Goal: Information Seeking & Learning: Learn about a topic

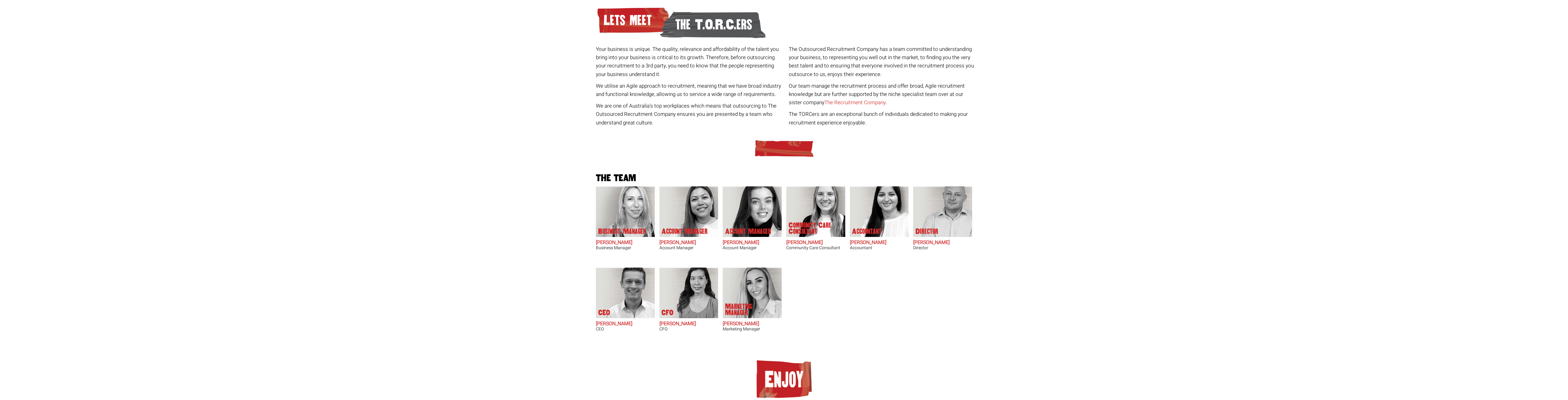
scroll to position [61, 0]
click at [755, 230] on p "Account Manager" at bounding box center [748, 231] width 46 height 6
click at [765, 290] on img at bounding box center [751, 292] width 59 height 50
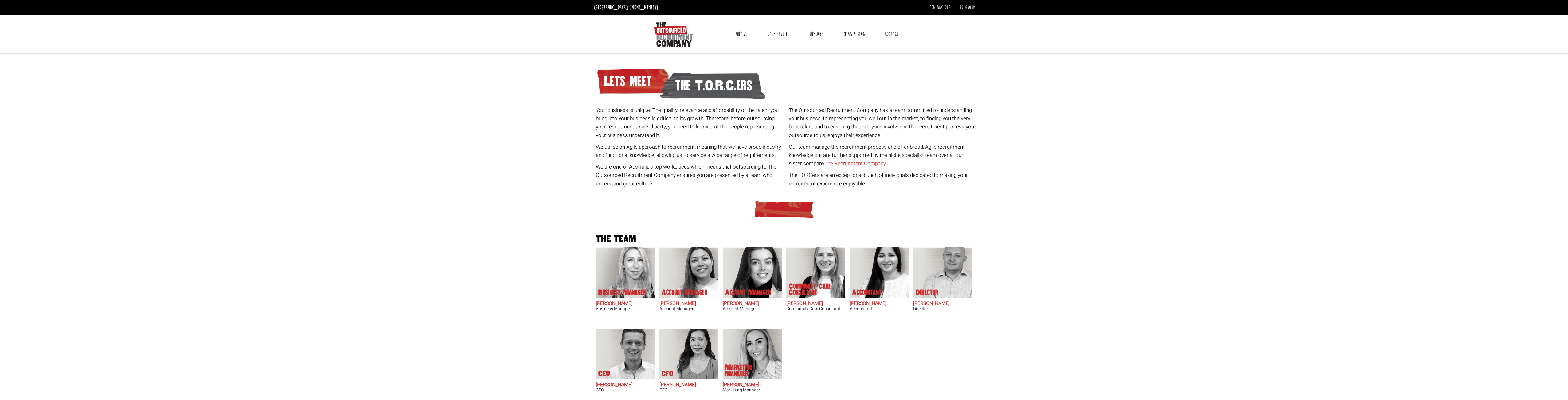
scroll to position [92, 0]
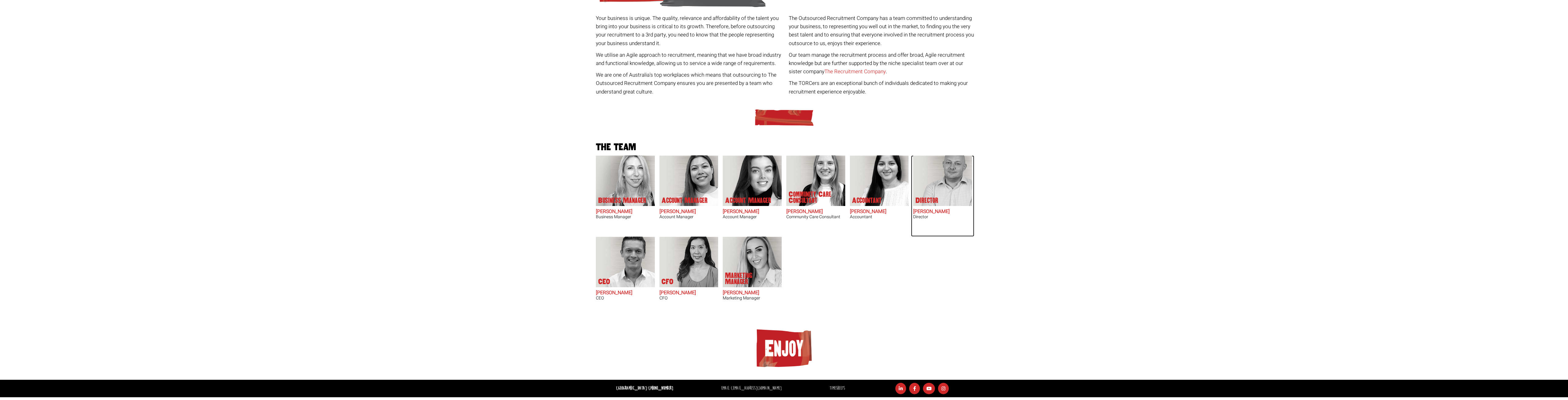
click at [942, 191] on img at bounding box center [946, 180] width 52 height 50
click at [762, 257] on img at bounding box center [751, 262] width 59 height 50
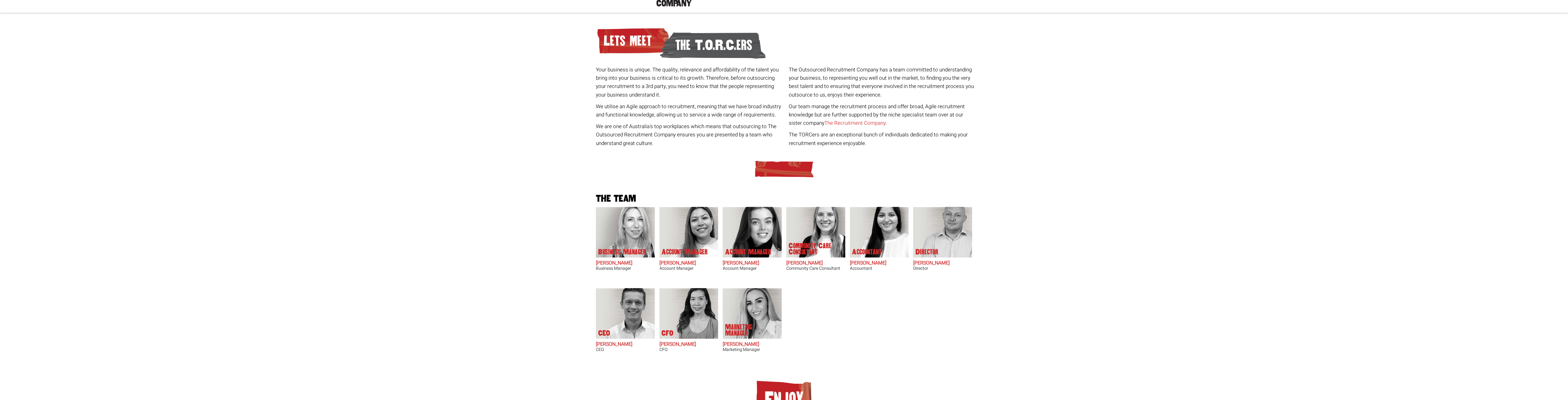
scroll to position [0, 0]
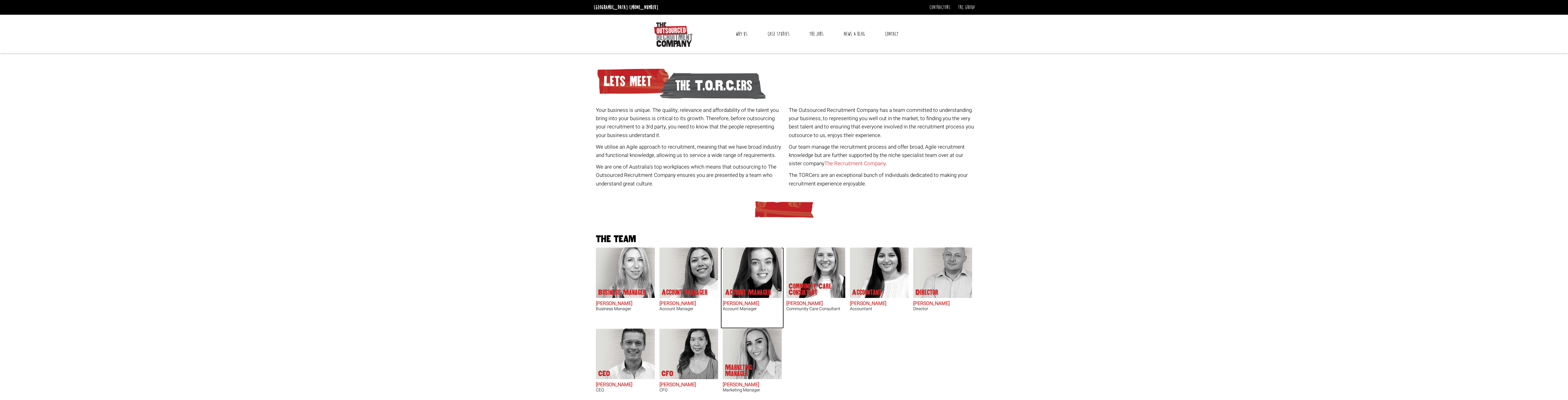
click at [764, 260] on img at bounding box center [751, 272] width 59 height 50
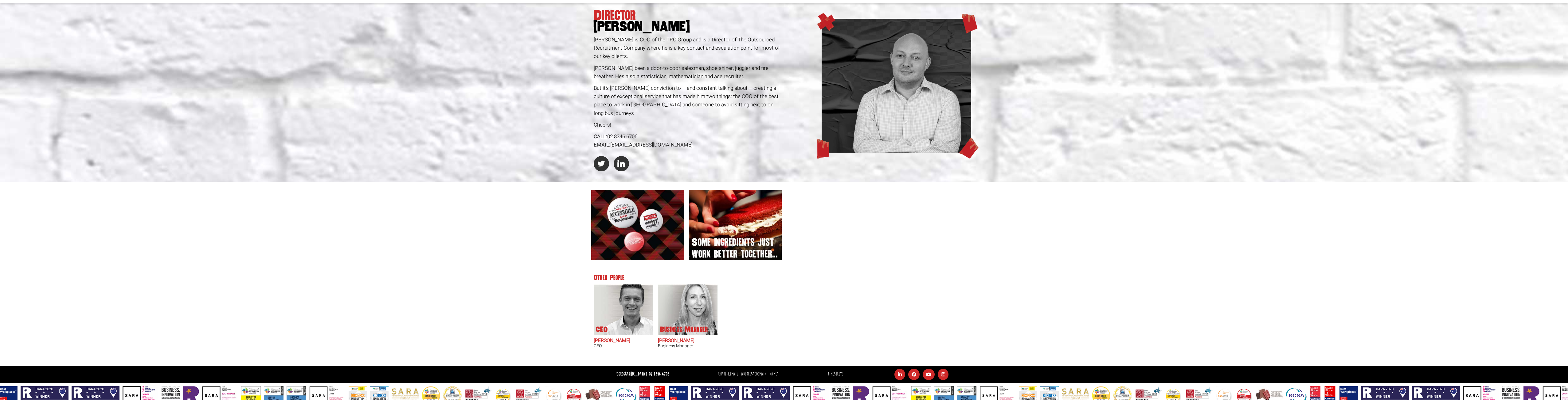
scroll to position [52, 0]
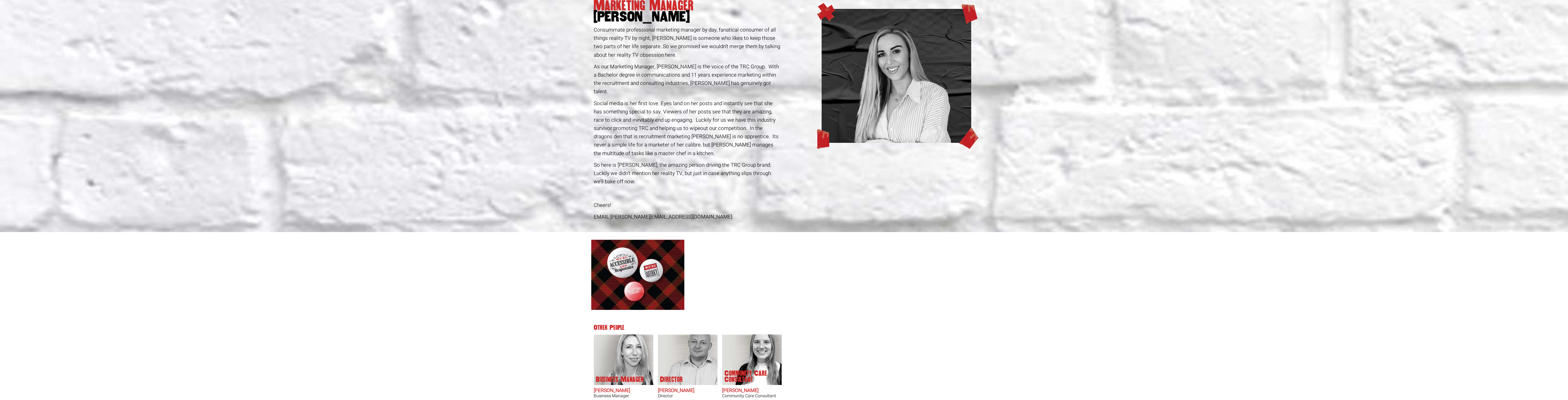
scroll to position [112, 0]
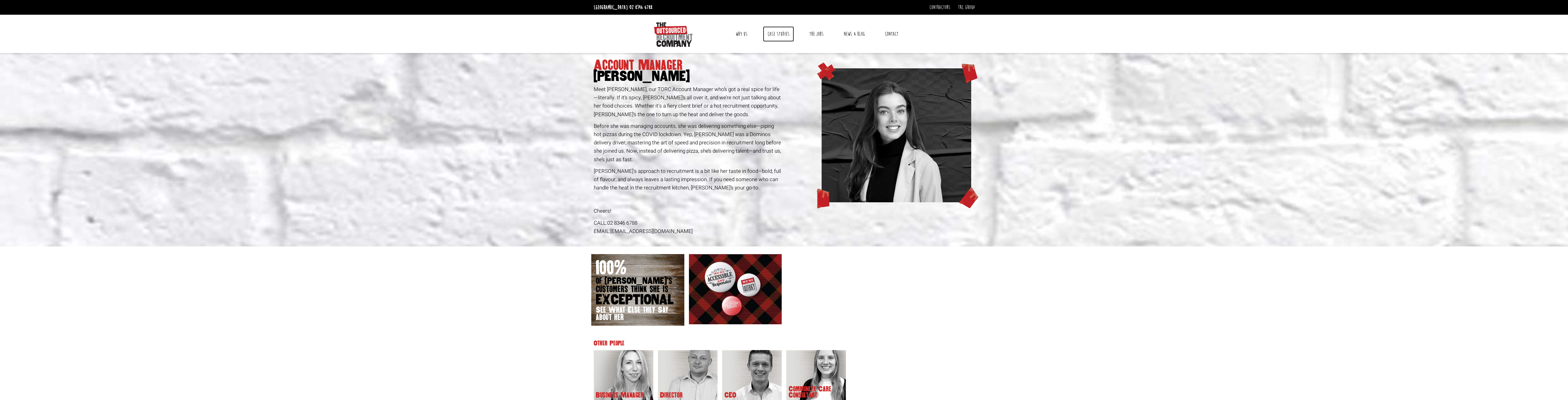
click at [776, 35] on link "Case Studies" at bounding box center [778, 34] width 31 height 16
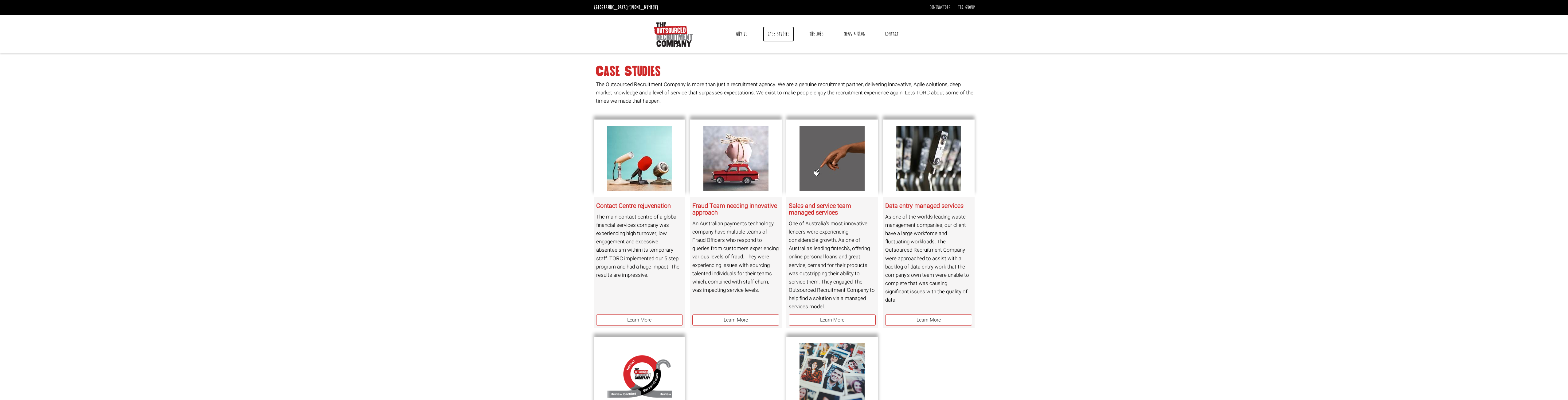
click at [778, 36] on link "Case Studies" at bounding box center [778, 34] width 31 height 16
click at [820, 35] on link "The Jobs" at bounding box center [816, 34] width 23 height 16
click at [739, 30] on link "Why Us" at bounding box center [741, 34] width 21 height 16
click at [874, 62] on link "Meet the team" at bounding box center [882, 64] width 24 height 6
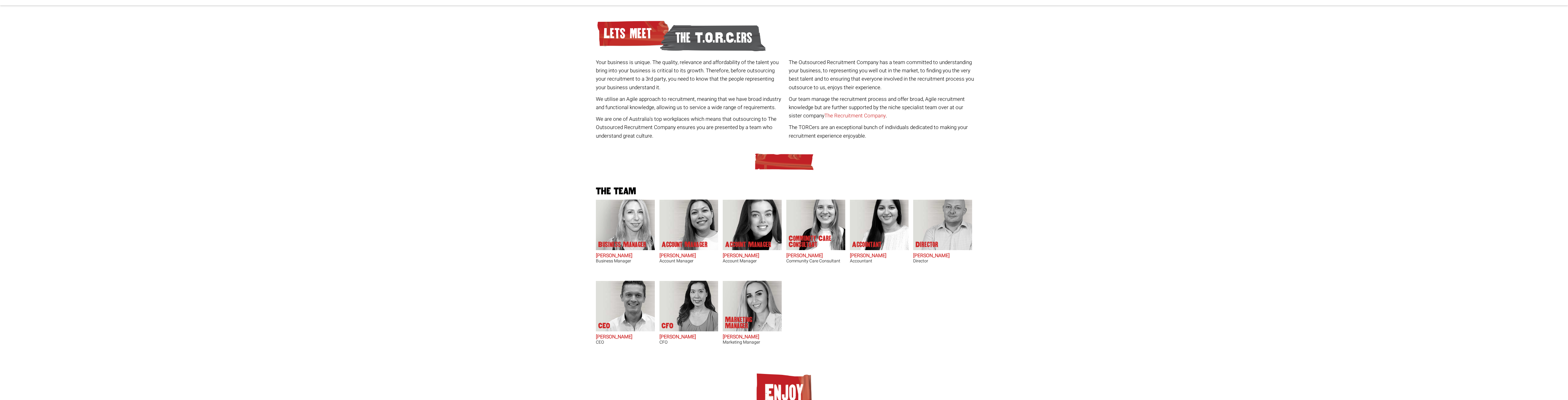
scroll to position [92, 0]
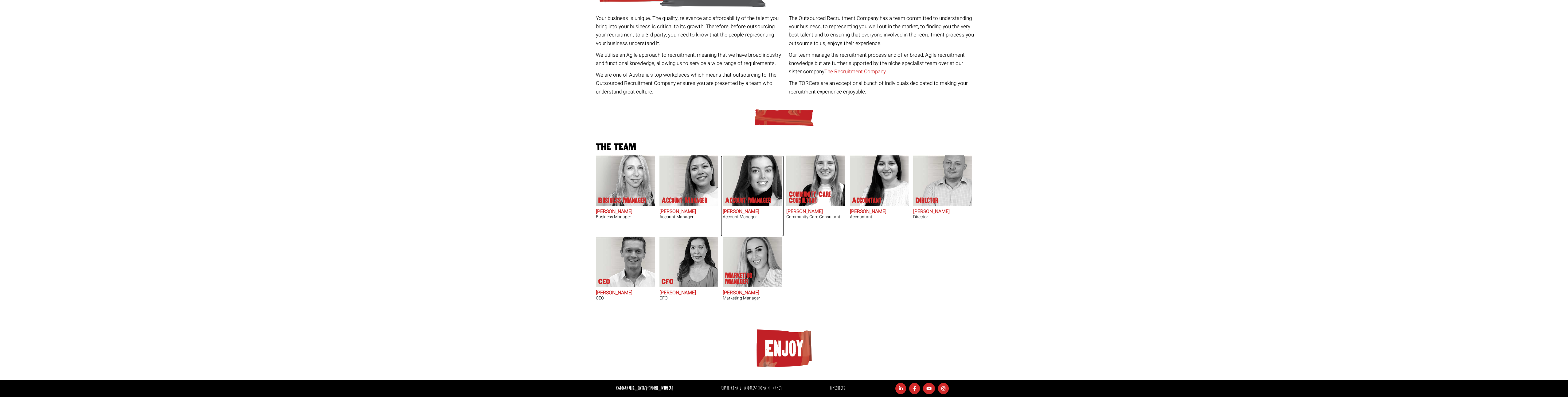
click at [754, 183] on img at bounding box center [751, 180] width 59 height 50
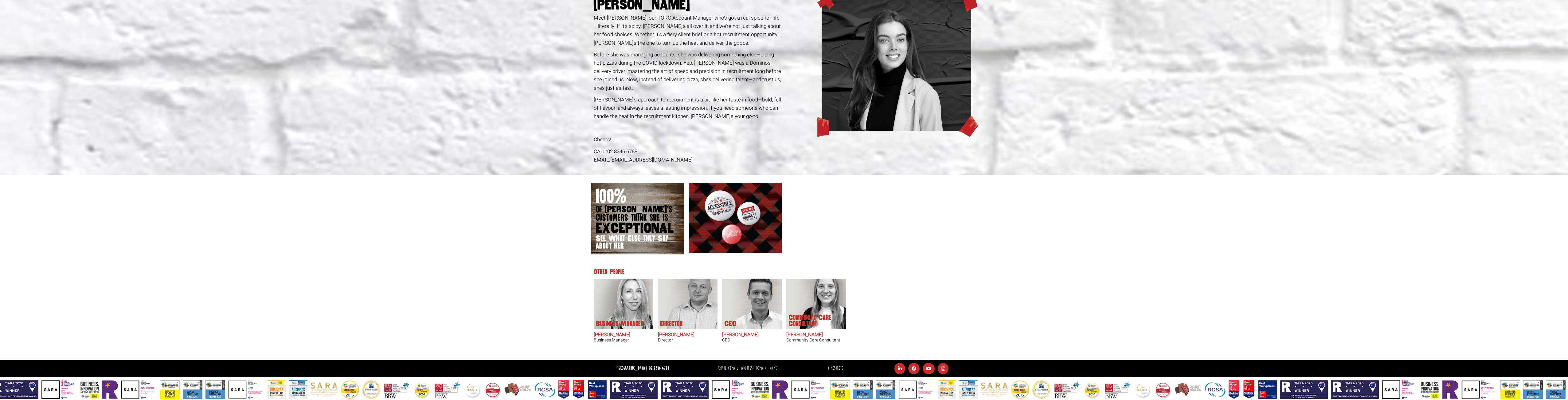
scroll to position [76, 0]
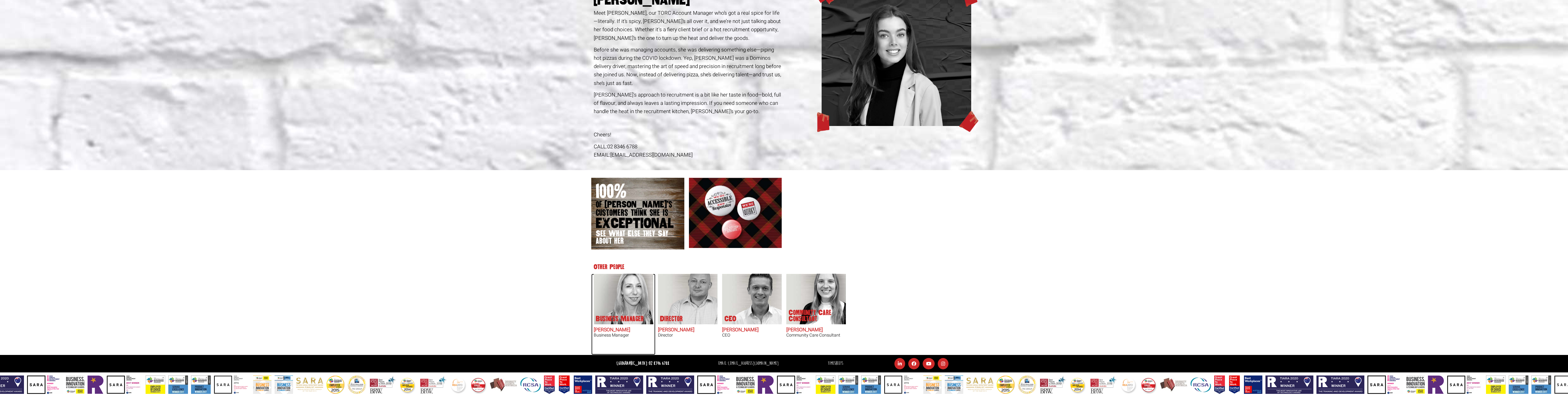
click at [615, 297] on img at bounding box center [623, 298] width 59 height 50
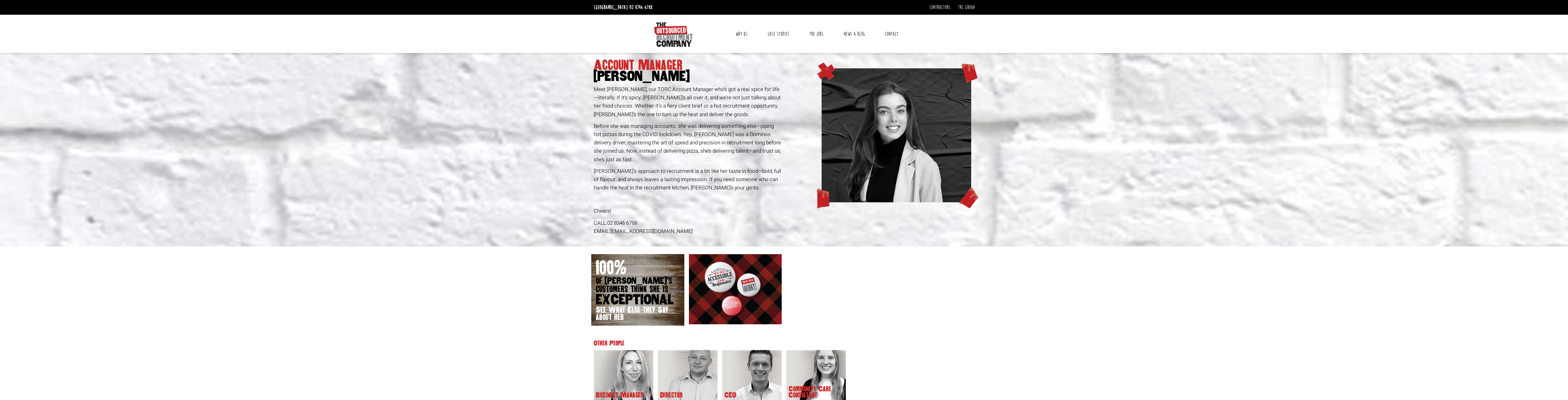
scroll to position [76, 0]
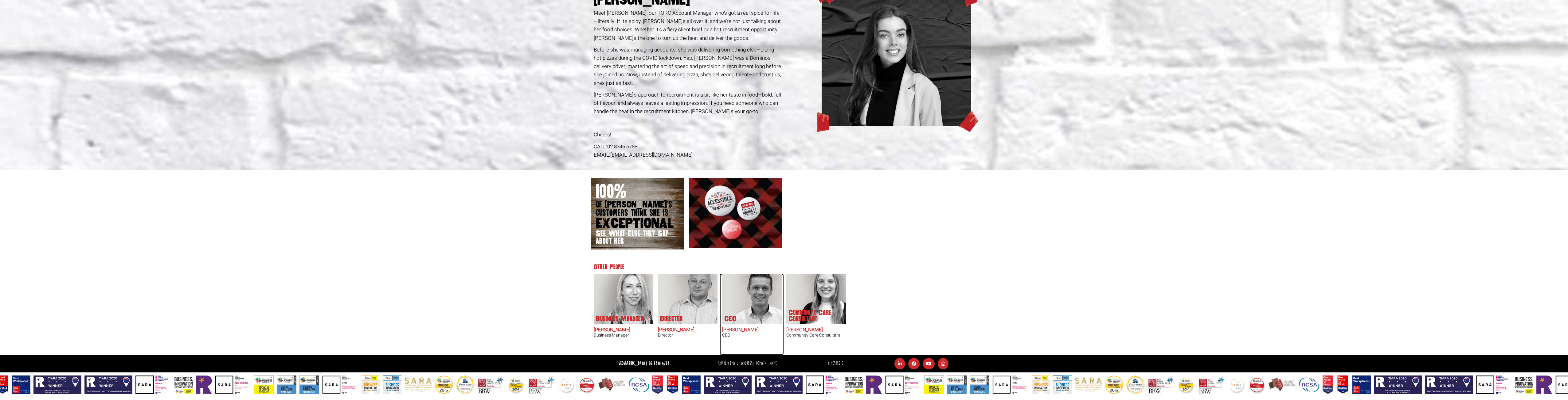
click at [742, 301] on img at bounding box center [755, 298] width 52 height 50
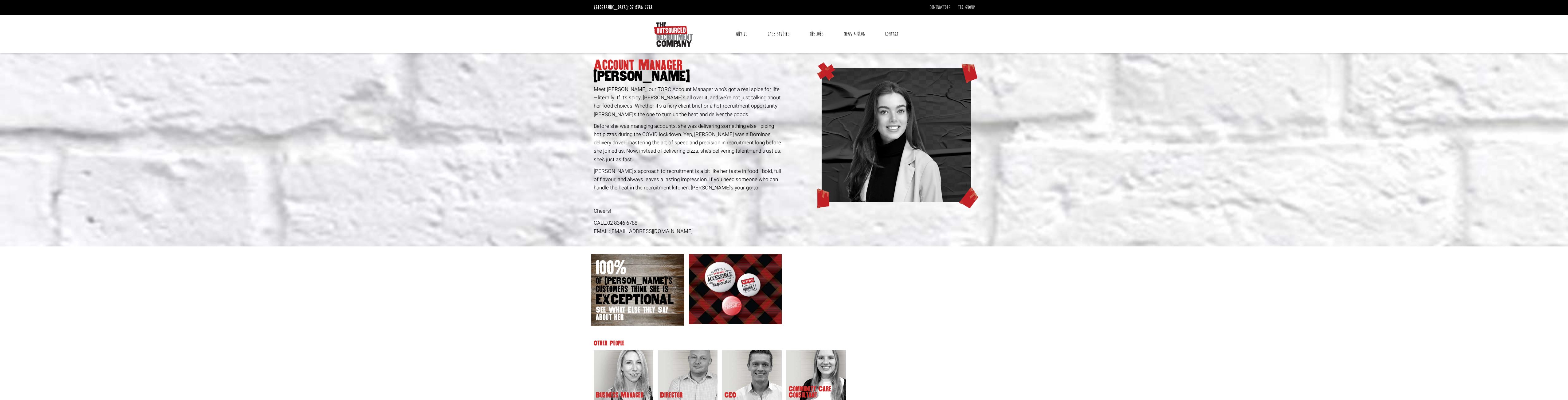
scroll to position [76, 0]
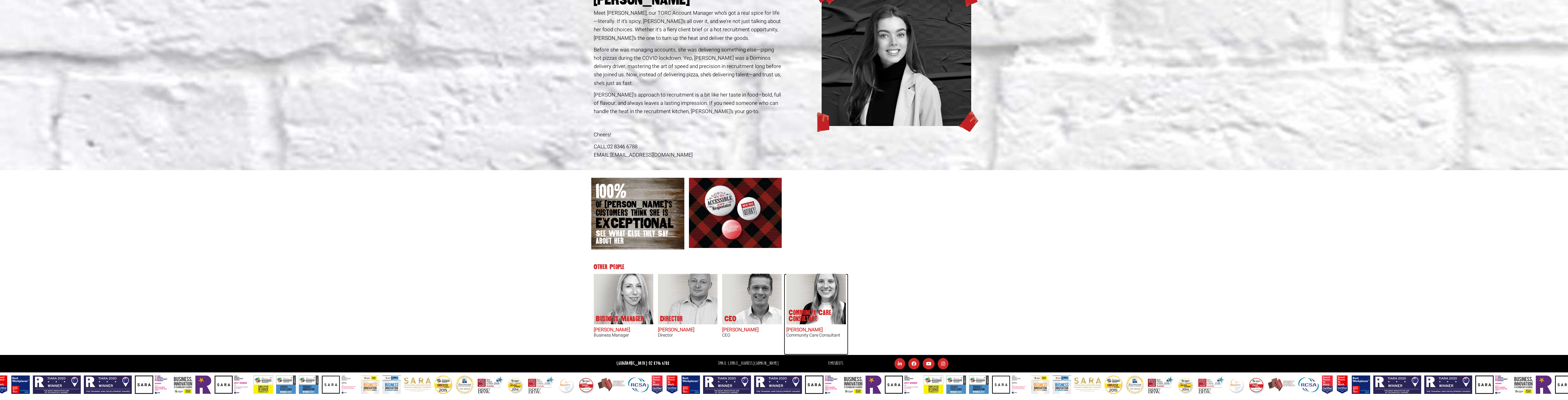
click at [817, 288] on img at bounding box center [819, 298] width 52 height 50
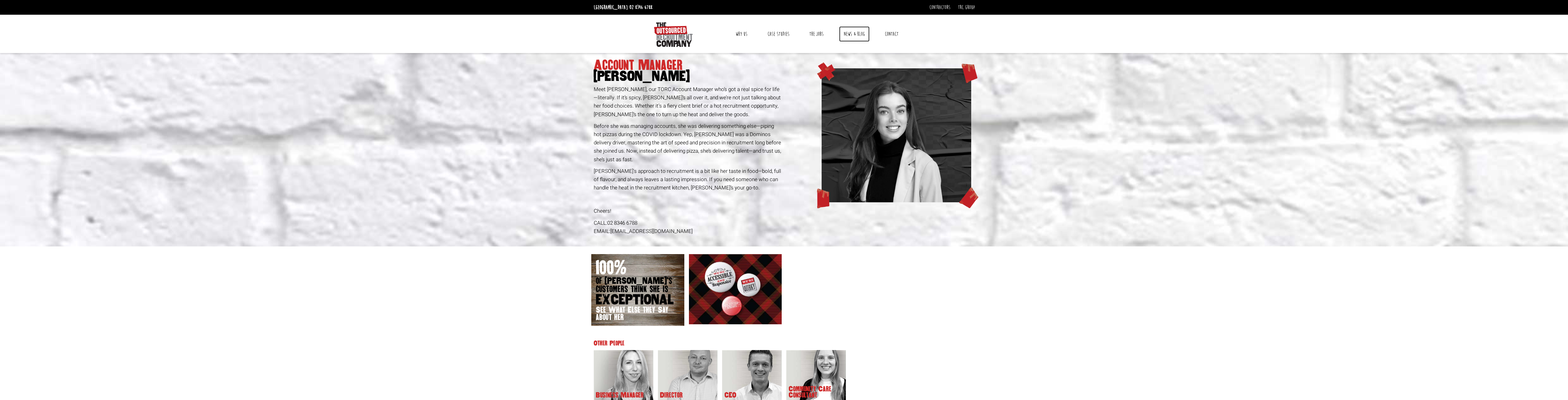
click at [855, 34] on link "News & Blog" at bounding box center [853, 34] width 30 height 16
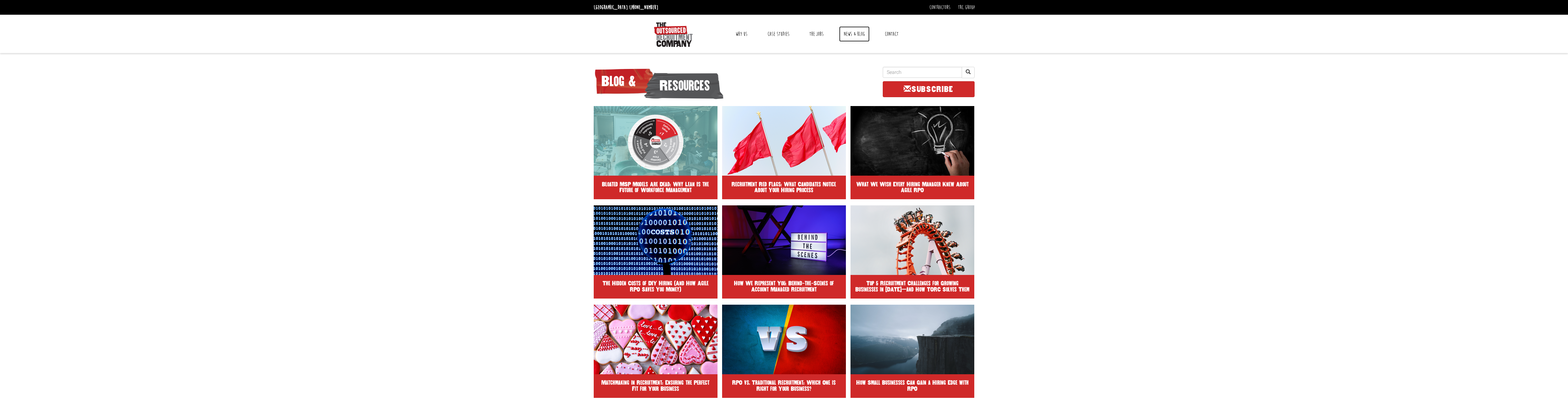
click at [853, 36] on link "News & Blog" at bounding box center [853, 34] width 30 height 16
click at [772, 173] on img at bounding box center [784, 140] width 126 height 70
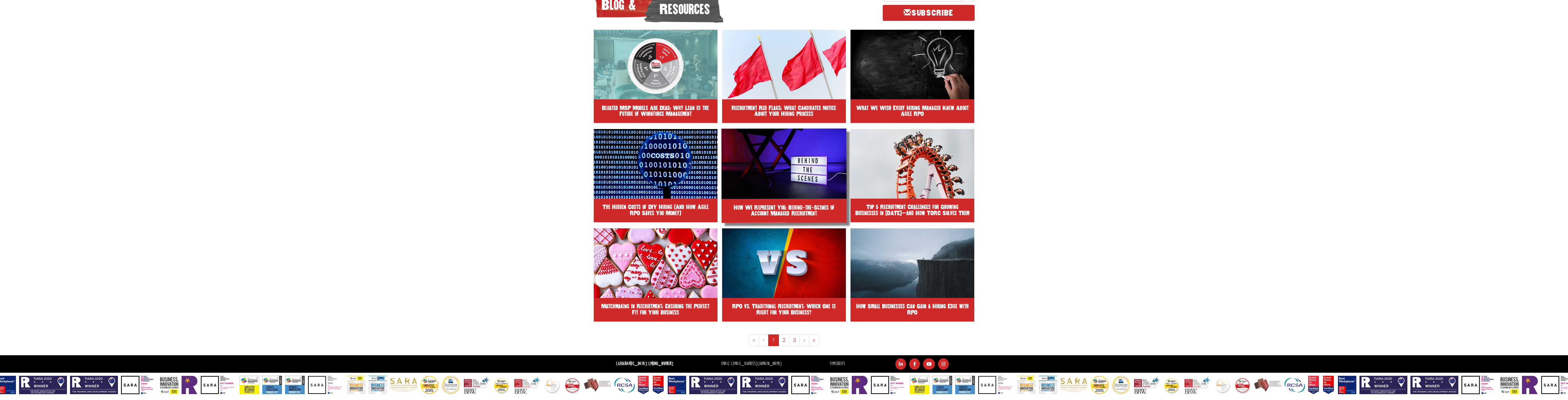
scroll to position [77, 0]
